Goal: Navigation & Orientation: Find specific page/section

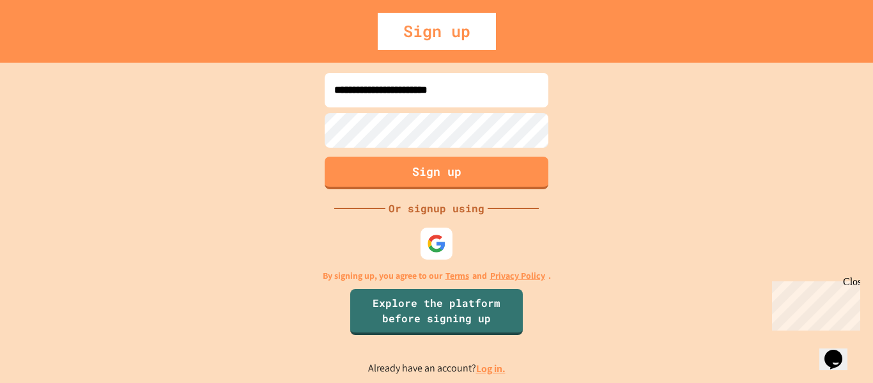
click at [496, 366] on link "Log in." at bounding box center [490, 368] width 29 height 13
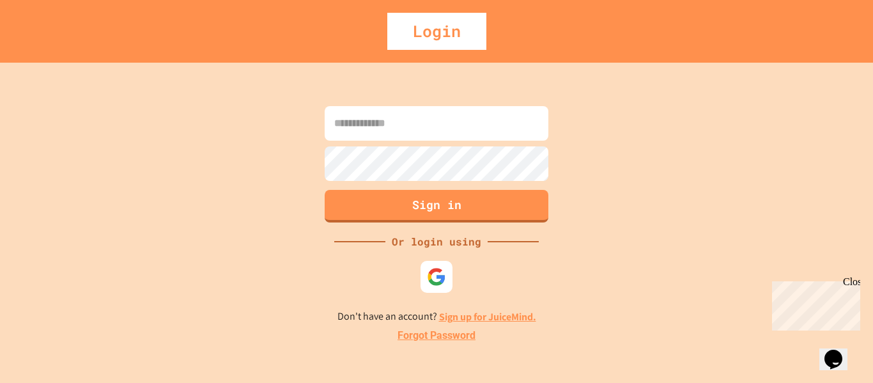
type input "**********"
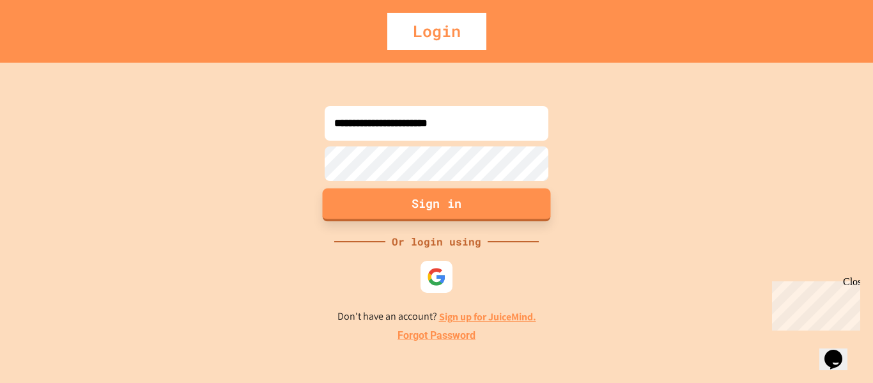
click at [434, 201] on button "Sign in" at bounding box center [437, 204] width 228 height 33
